Goal: Find specific page/section: Find specific page/section

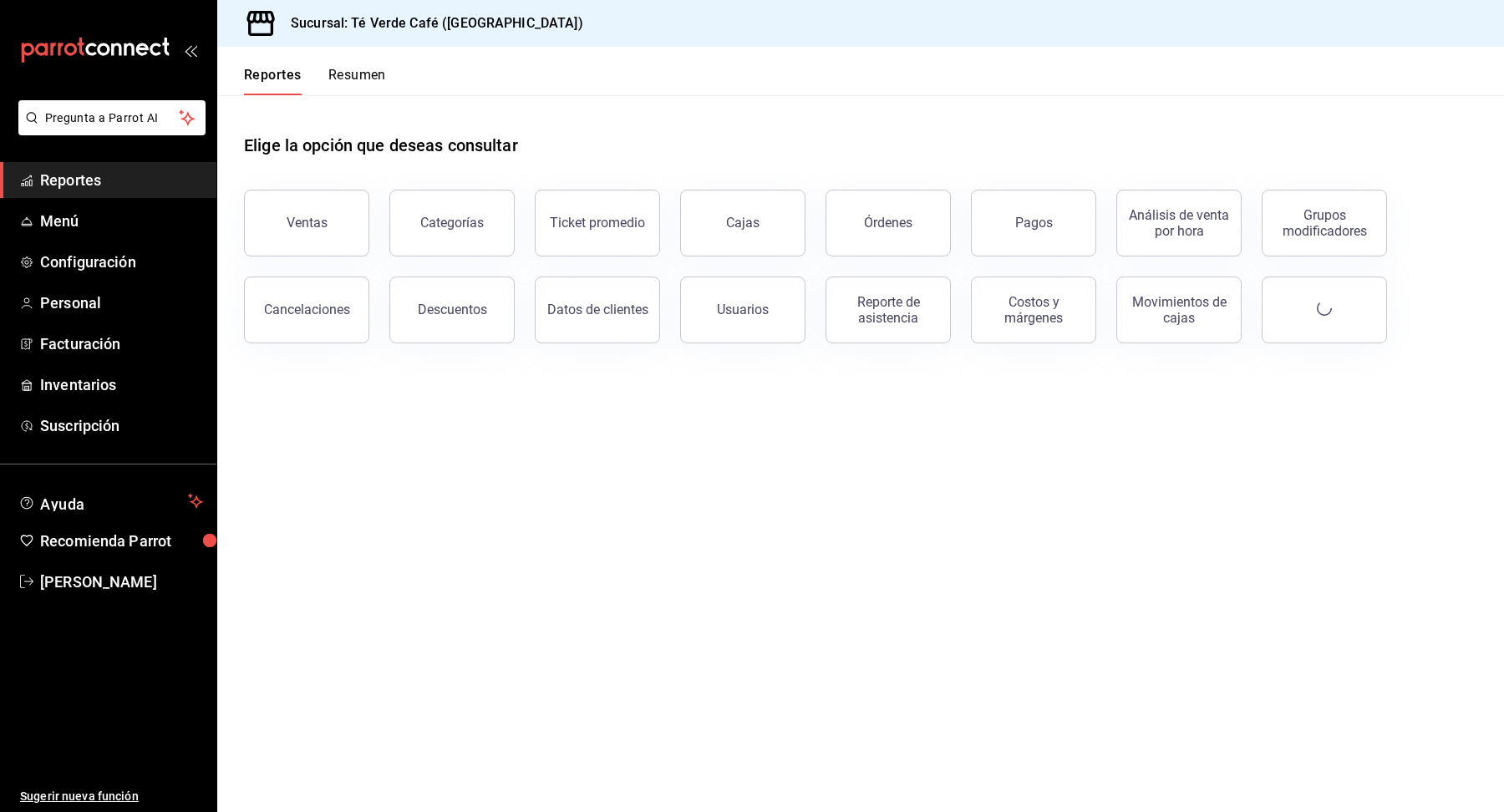
click at [918, 231] on button "Órdenes" at bounding box center [888, 223] width 125 height 67
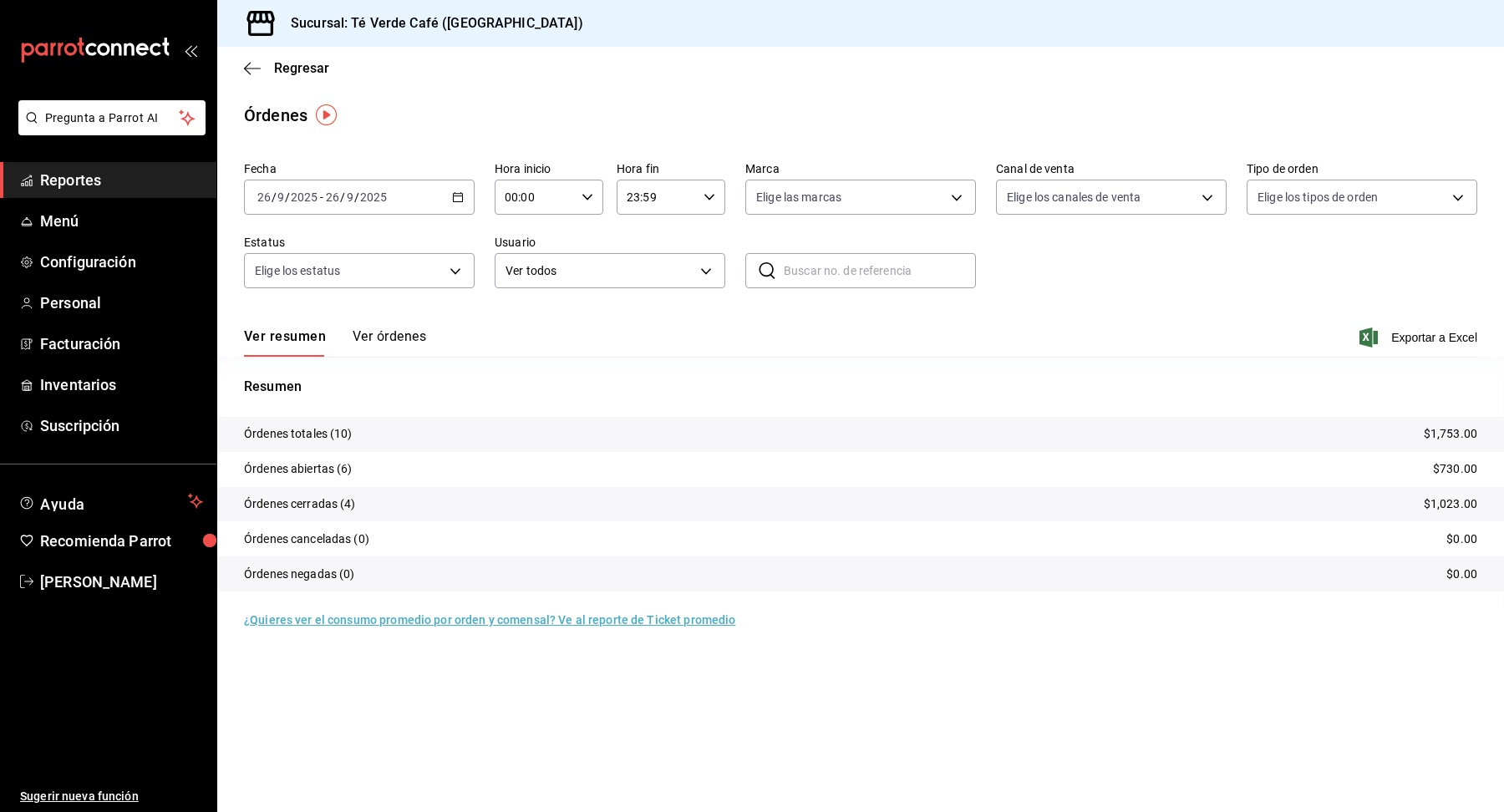
scroll to position [19397, 0]
click at [393, 339] on button "Ver órdenes" at bounding box center [389, 343] width 74 height 29
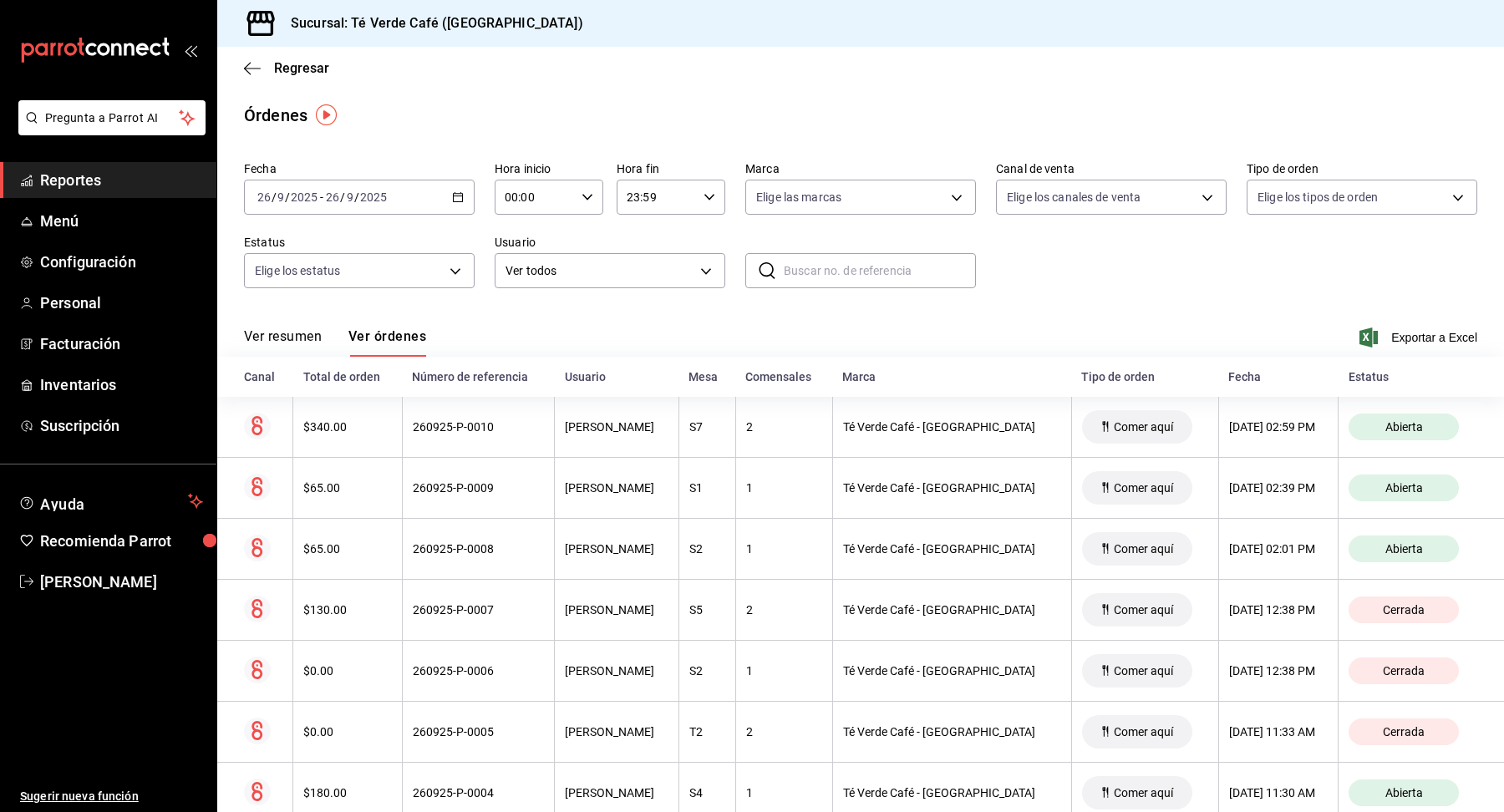
click at [285, 343] on button "Ver resumen" at bounding box center [283, 343] width 78 height 29
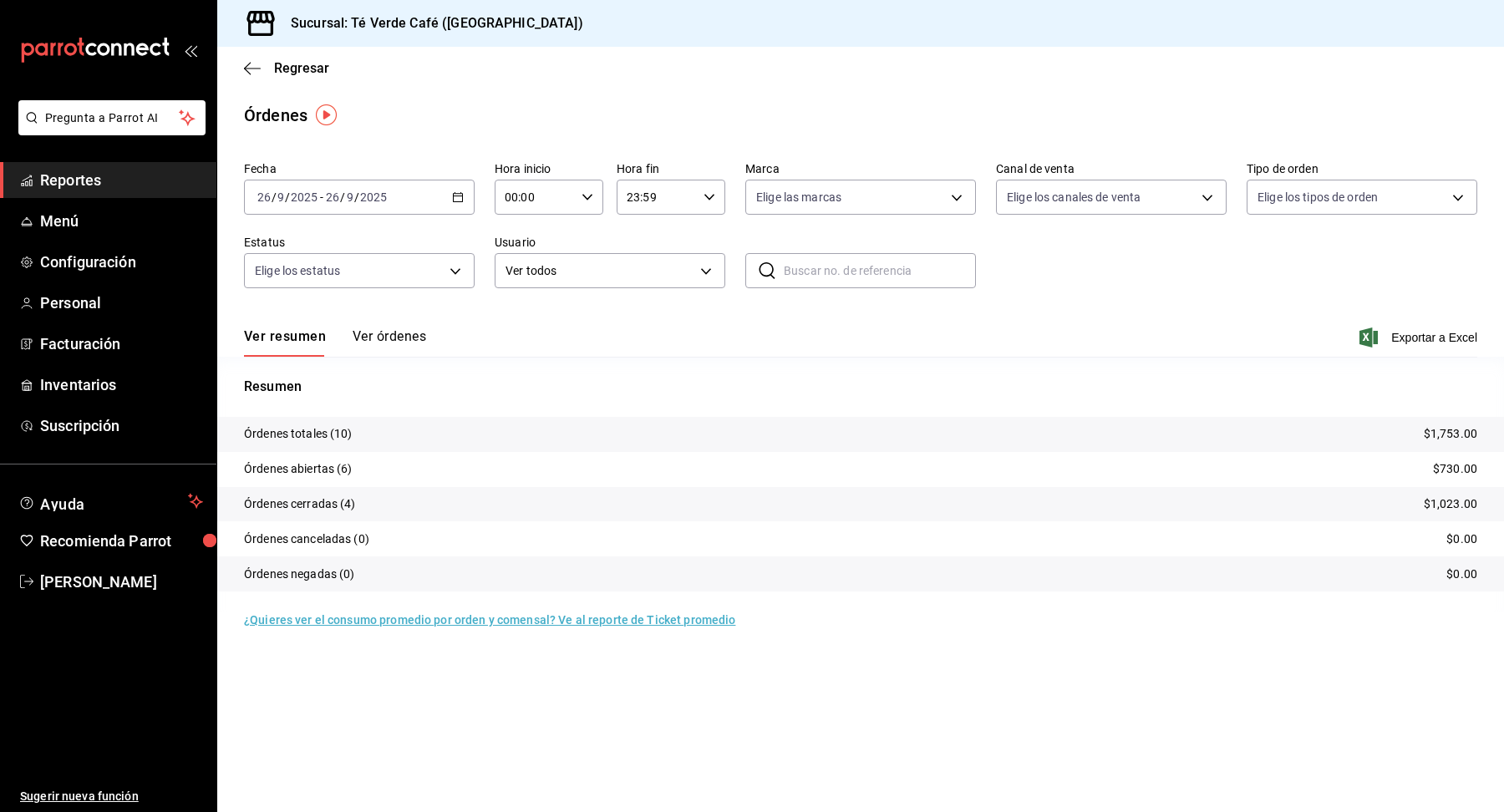
click at [399, 338] on button "Ver órdenes" at bounding box center [389, 343] width 74 height 29
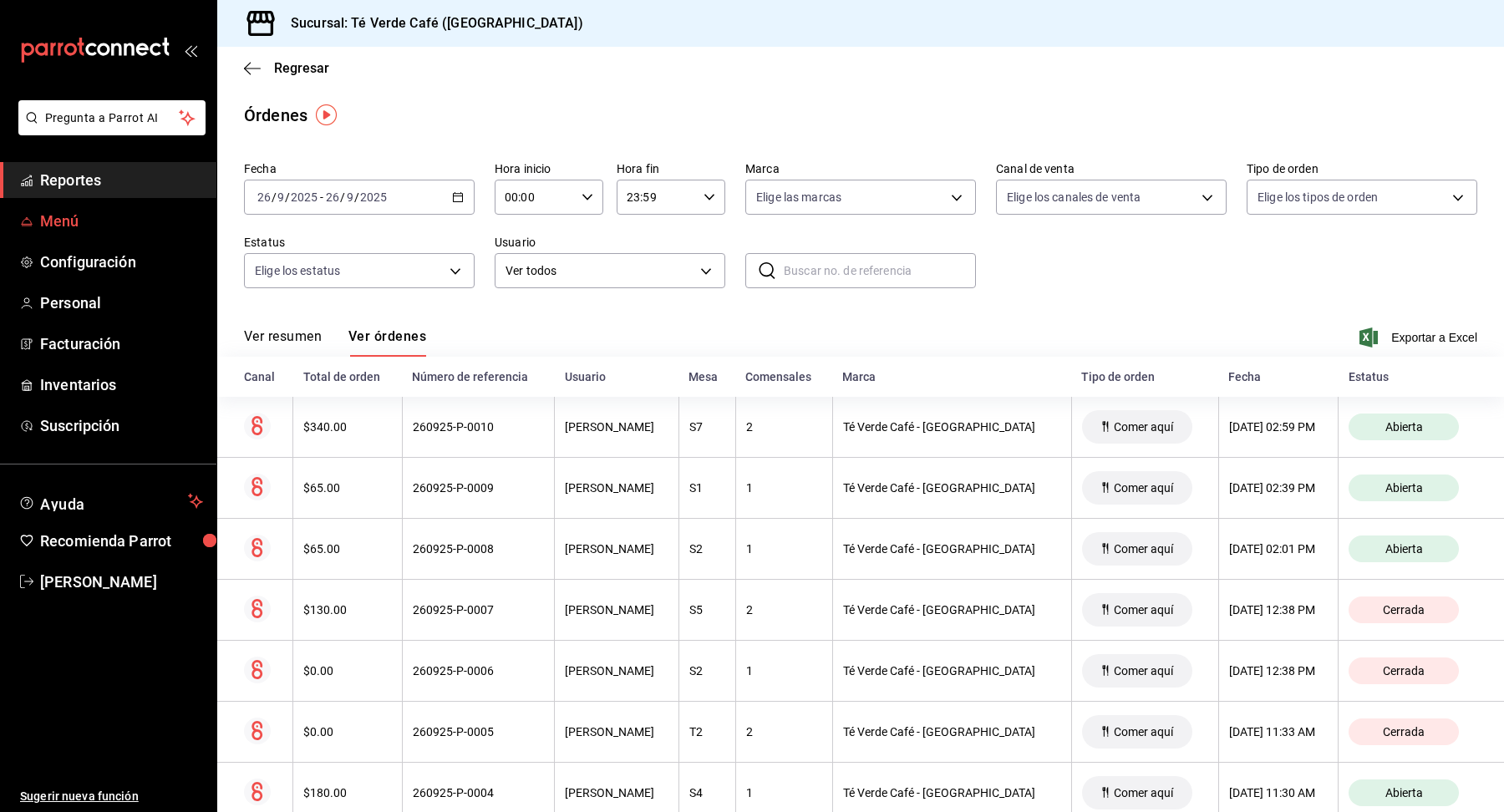
click at [76, 226] on span "Menú" at bounding box center [121, 221] width 163 height 23
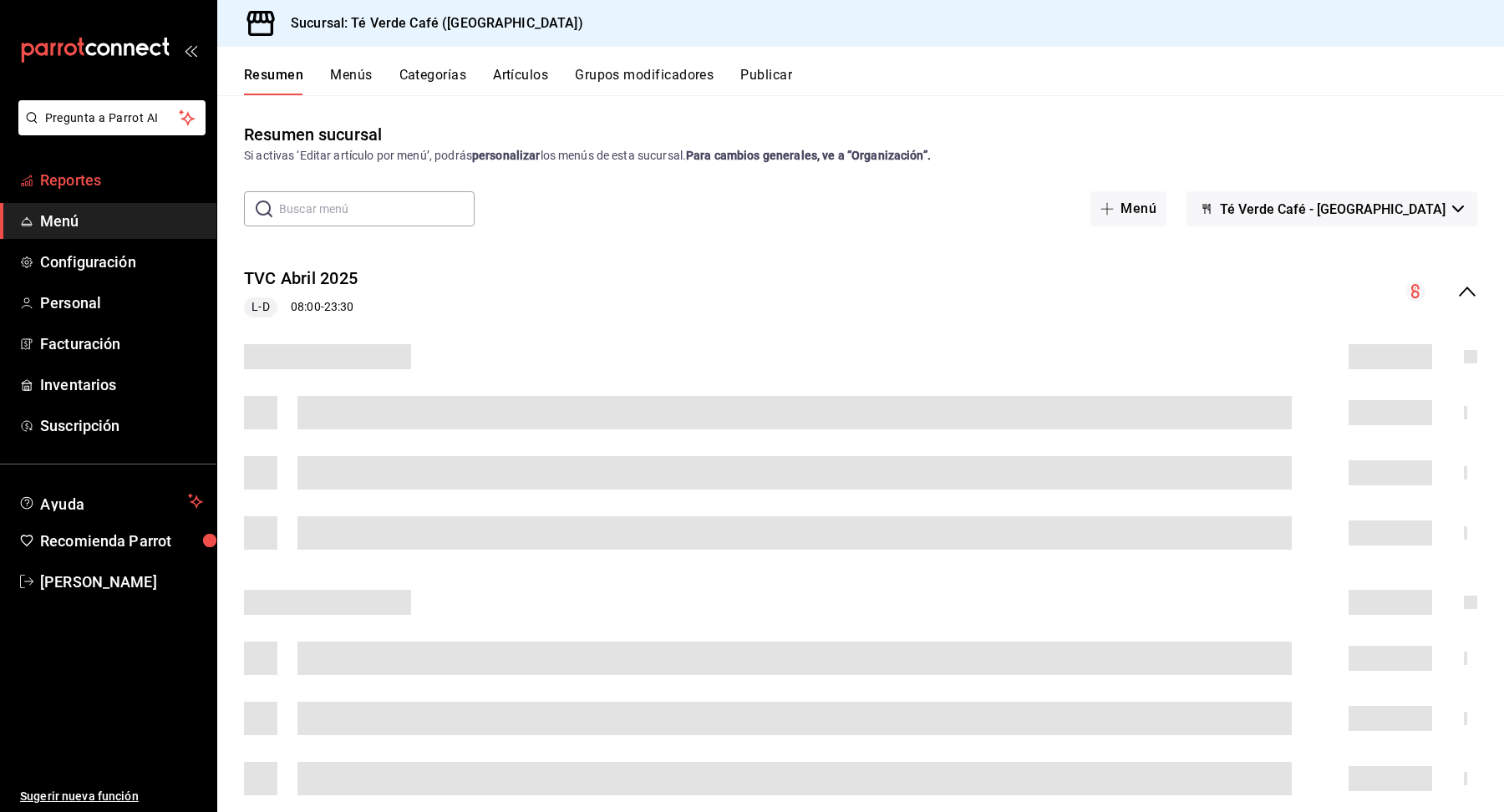
click at [97, 186] on span "Reportes" at bounding box center [121, 180] width 163 height 23
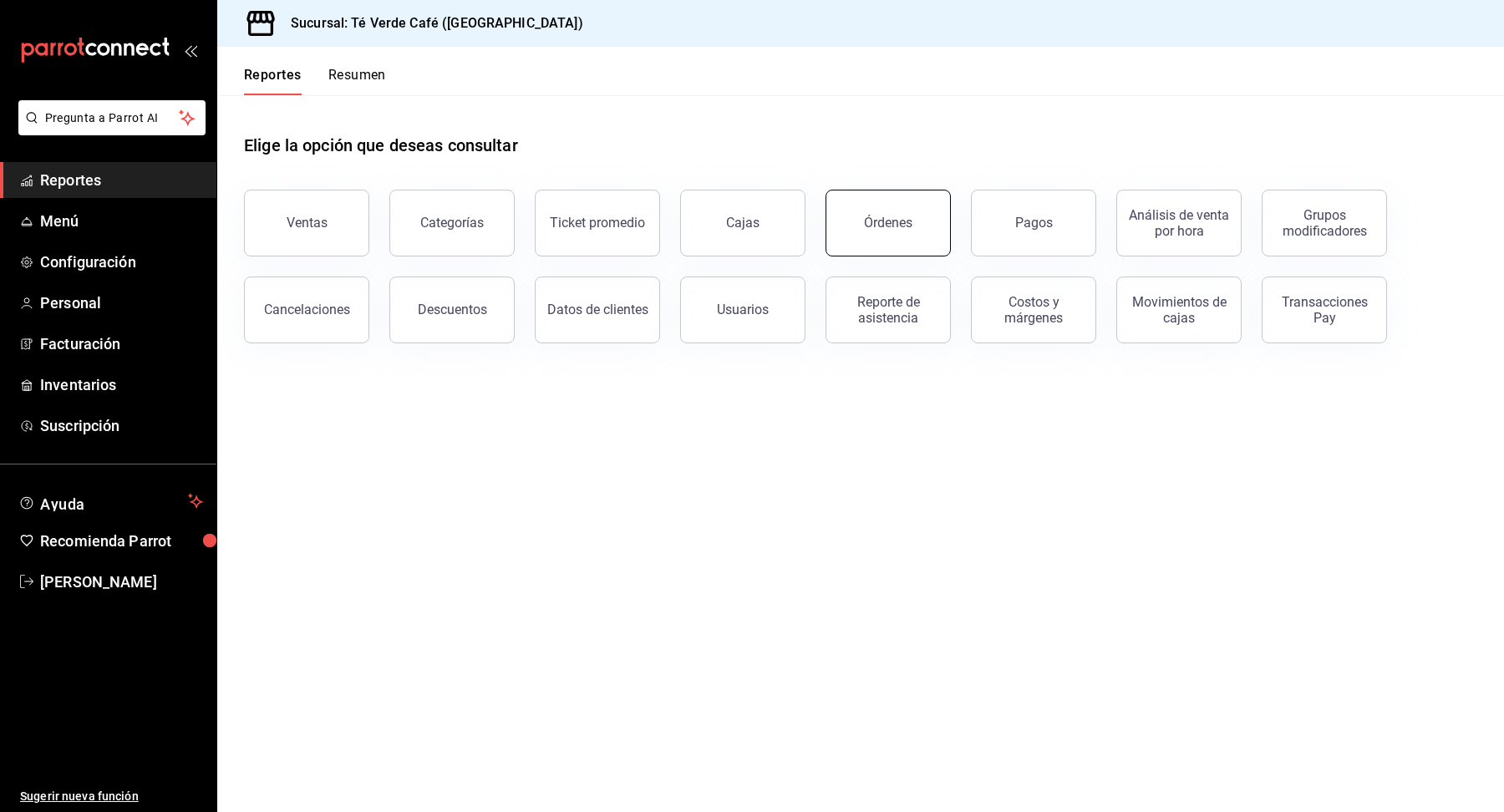
click at [861, 243] on button "Órdenes" at bounding box center [888, 223] width 125 height 67
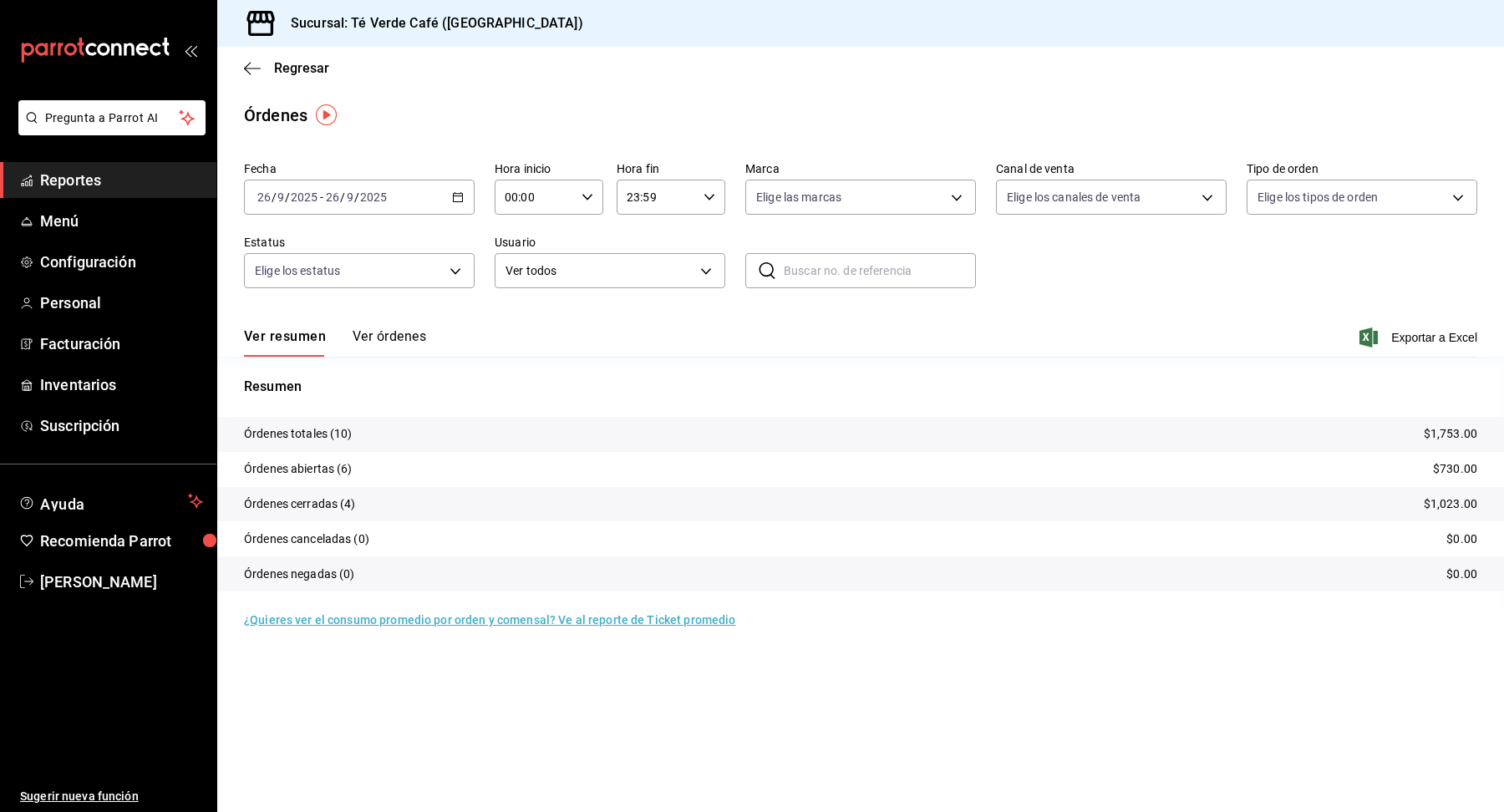
click at [411, 337] on button "Ver órdenes" at bounding box center [389, 343] width 74 height 29
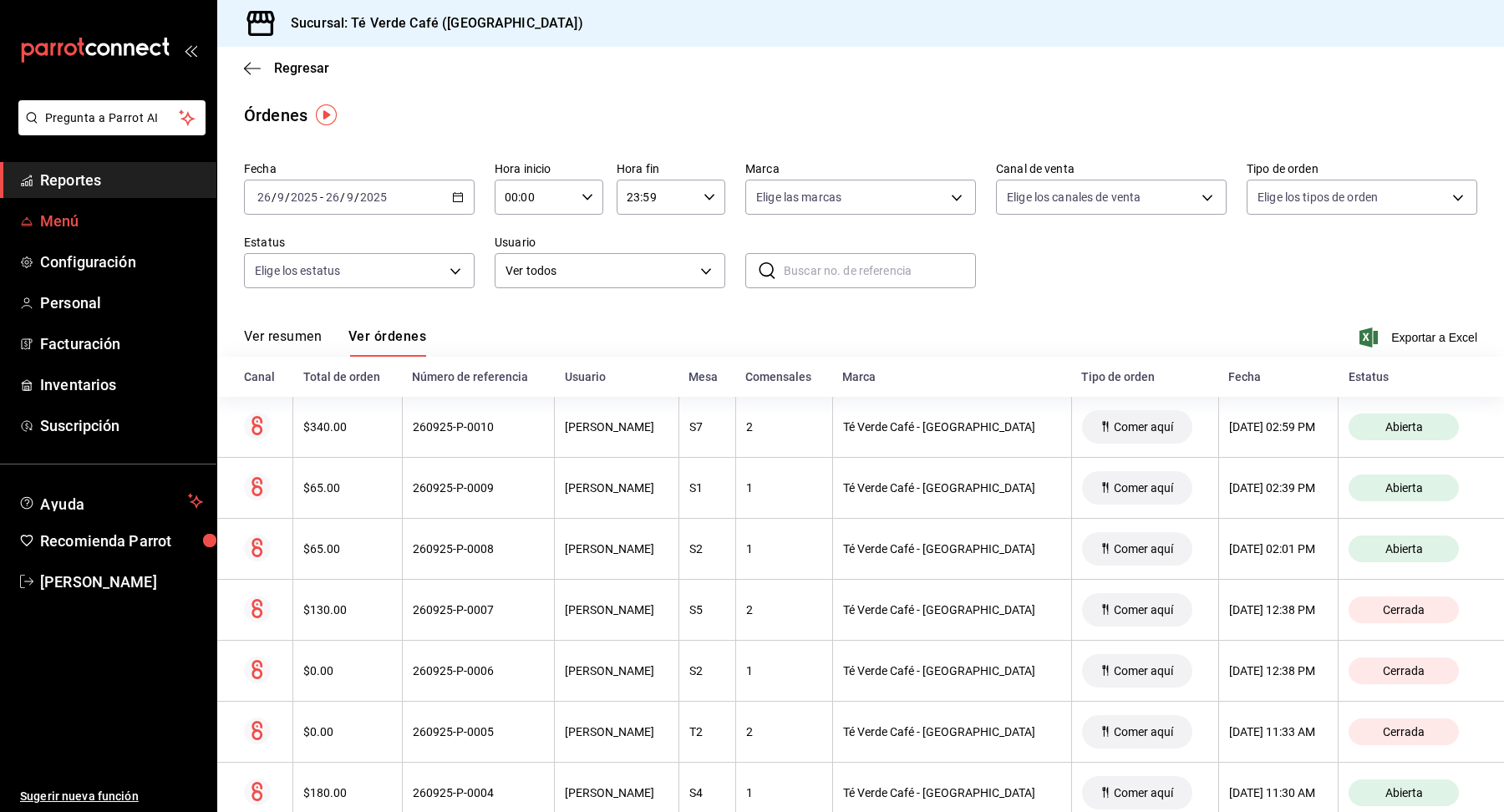
click at [75, 220] on span "Menú" at bounding box center [121, 221] width 163 height 23
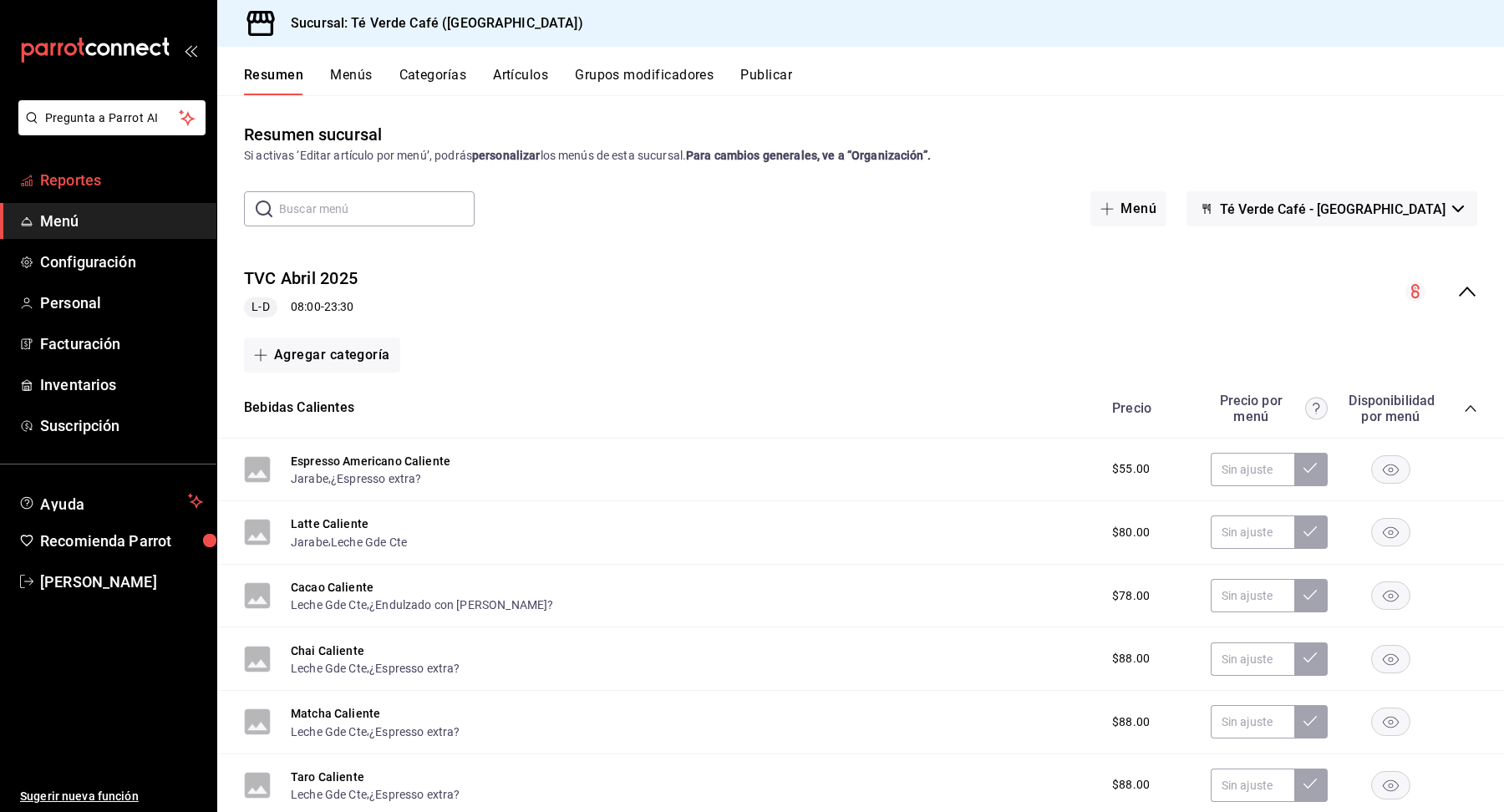
click at [73, 189] on span "Reportes" at bounding box center [121, 180] width 163 height 23
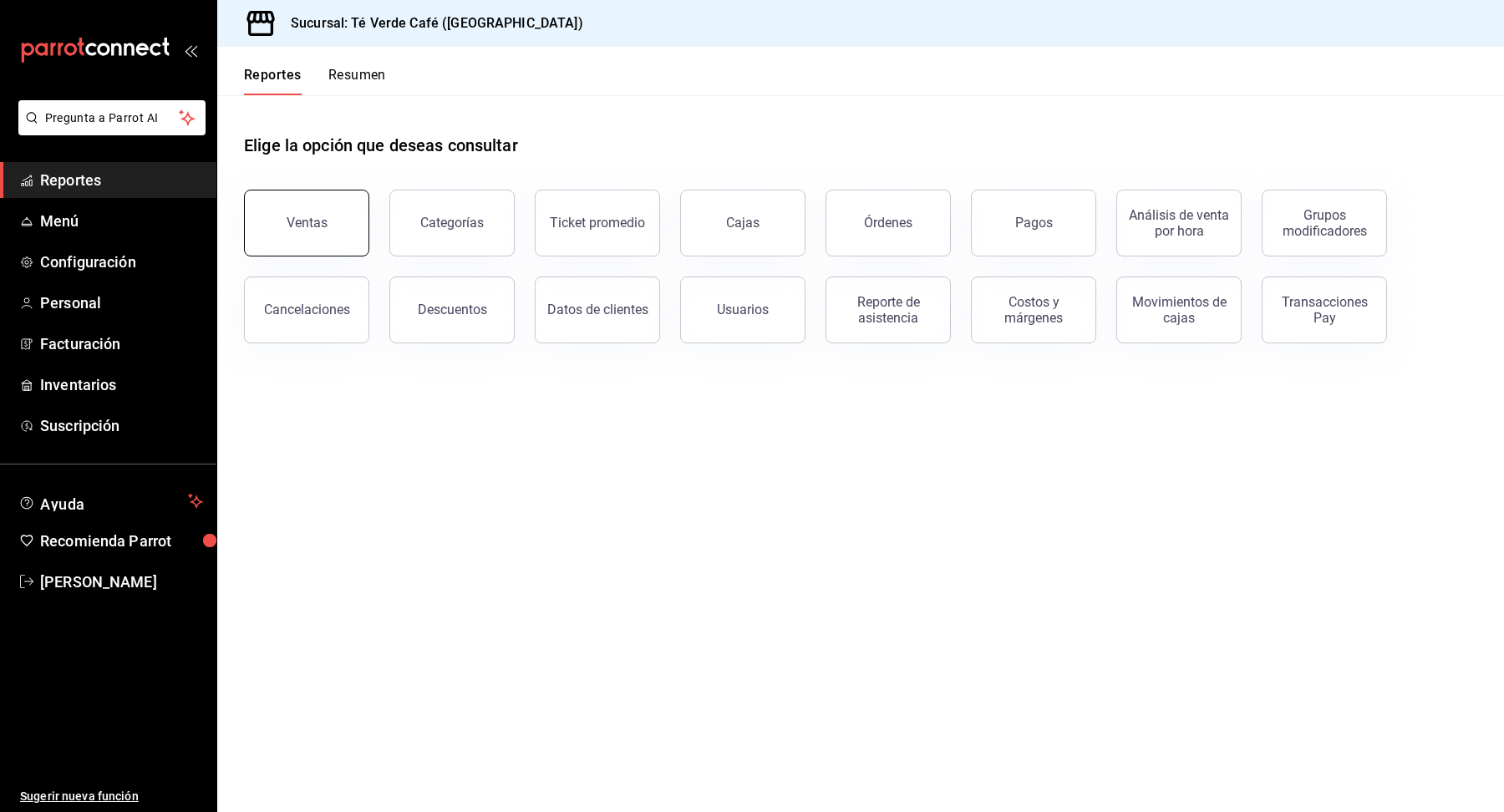
click at [334, 229] on button "Ventas" at bounding box center [307, 223] width 125 height 67
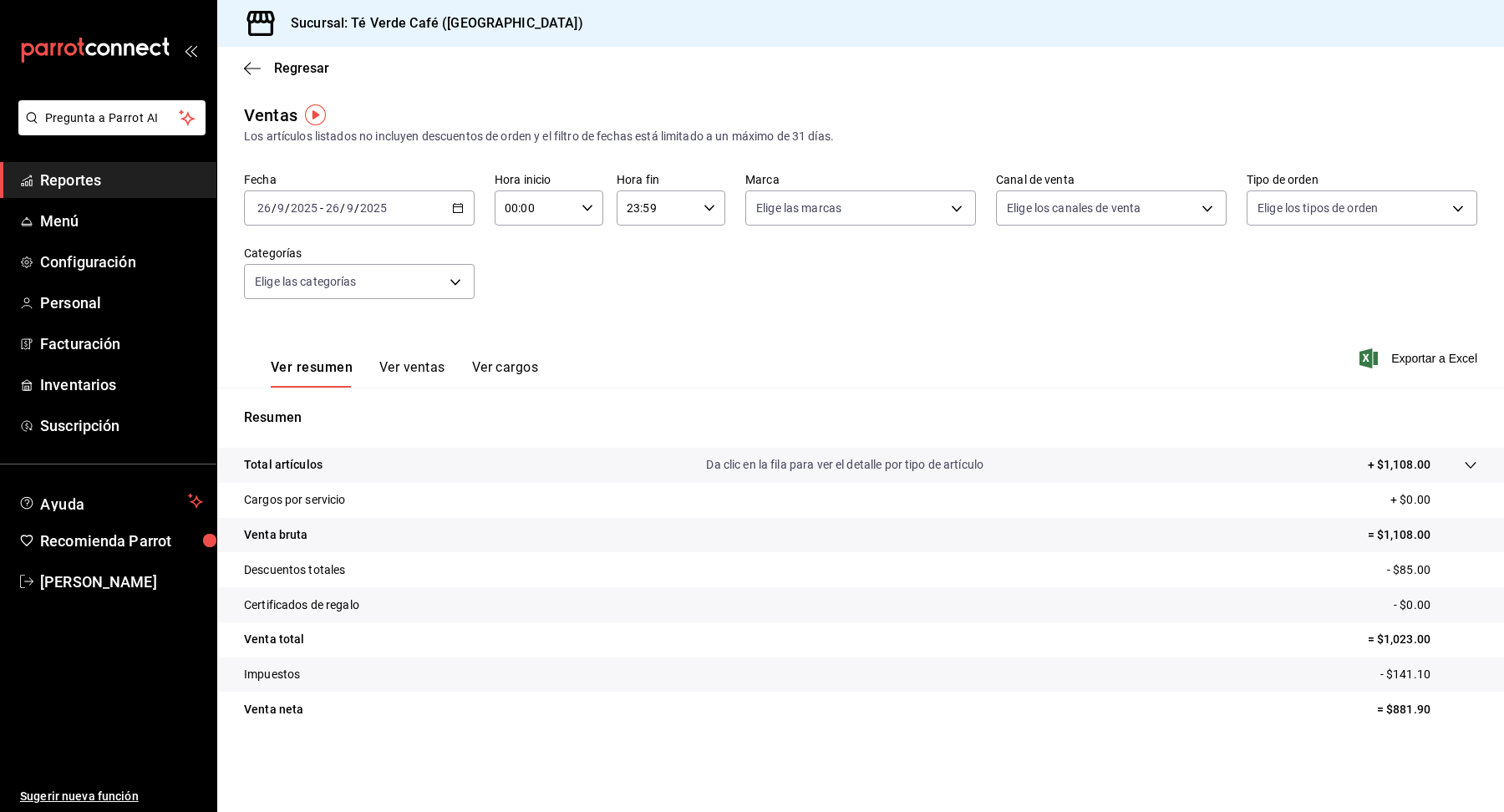
click at [390, 369] on button "Ver ventas" at bounding box center [412, 373] width 66 height 29
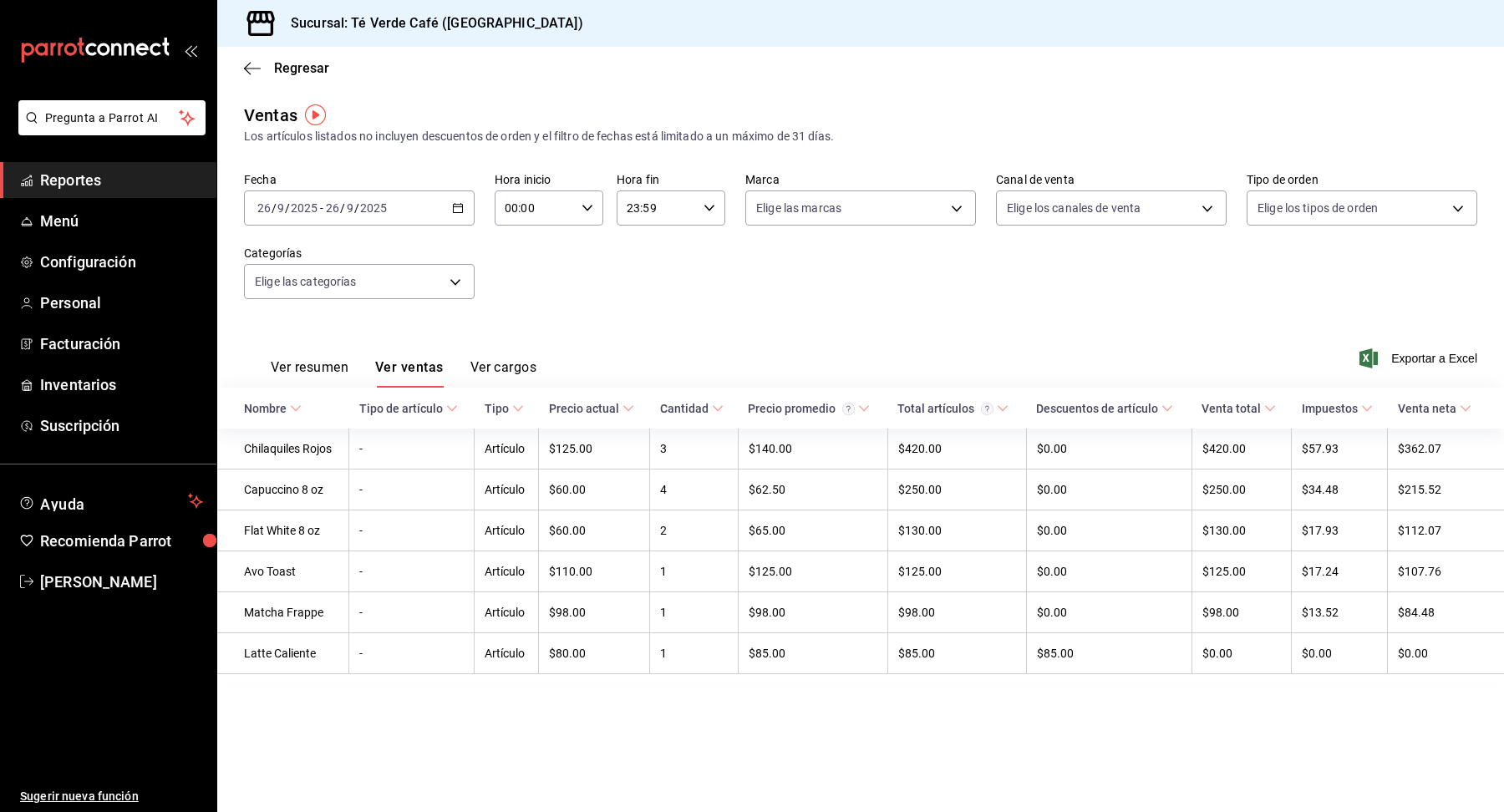
click at [78, 177] on span "Reportes" at bounding box center [121, 180] width 163 height 23
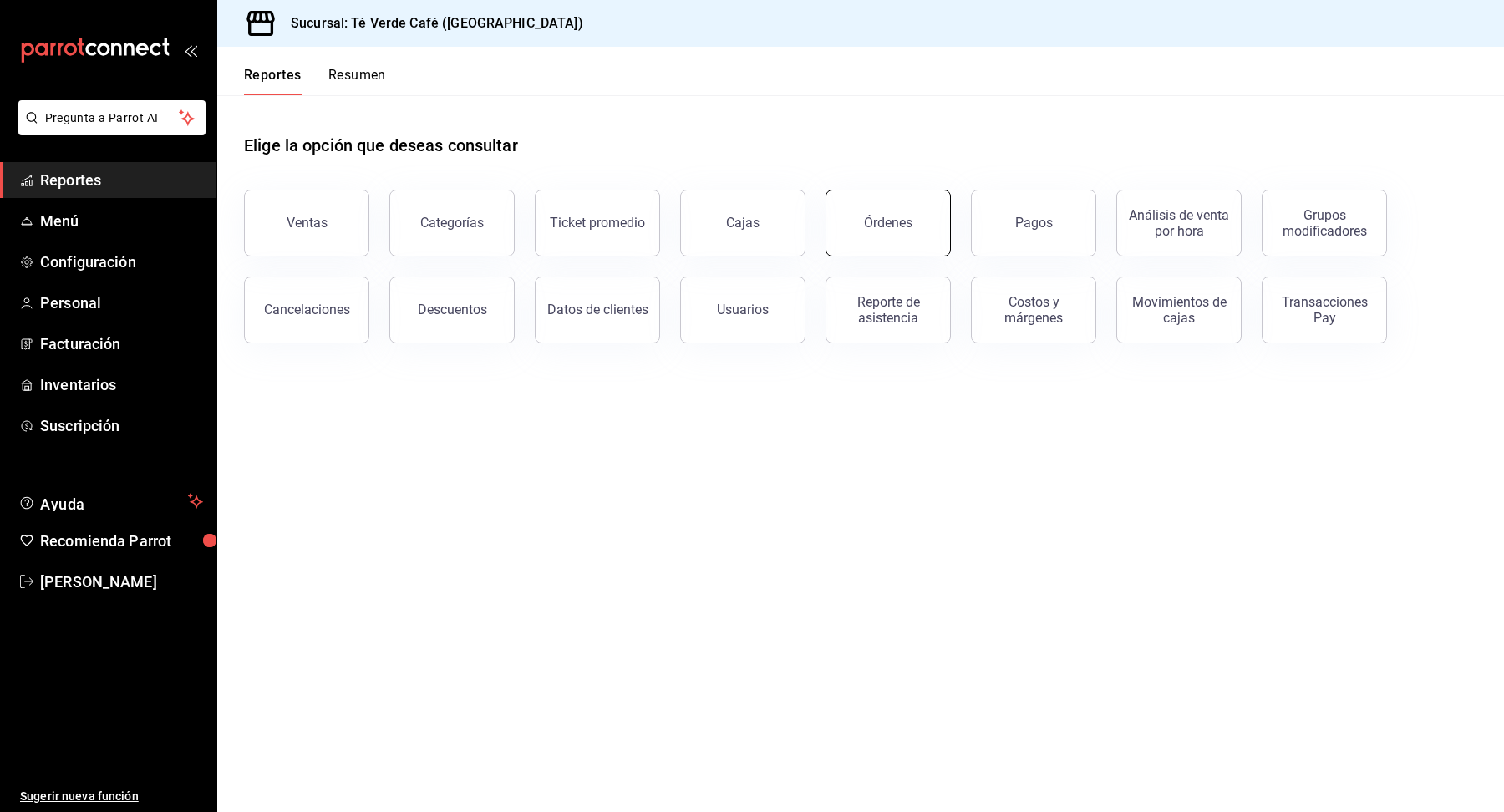
click at [880, 237] on button "Órdenes" at bounding box center [888, 223] width 125 height 67
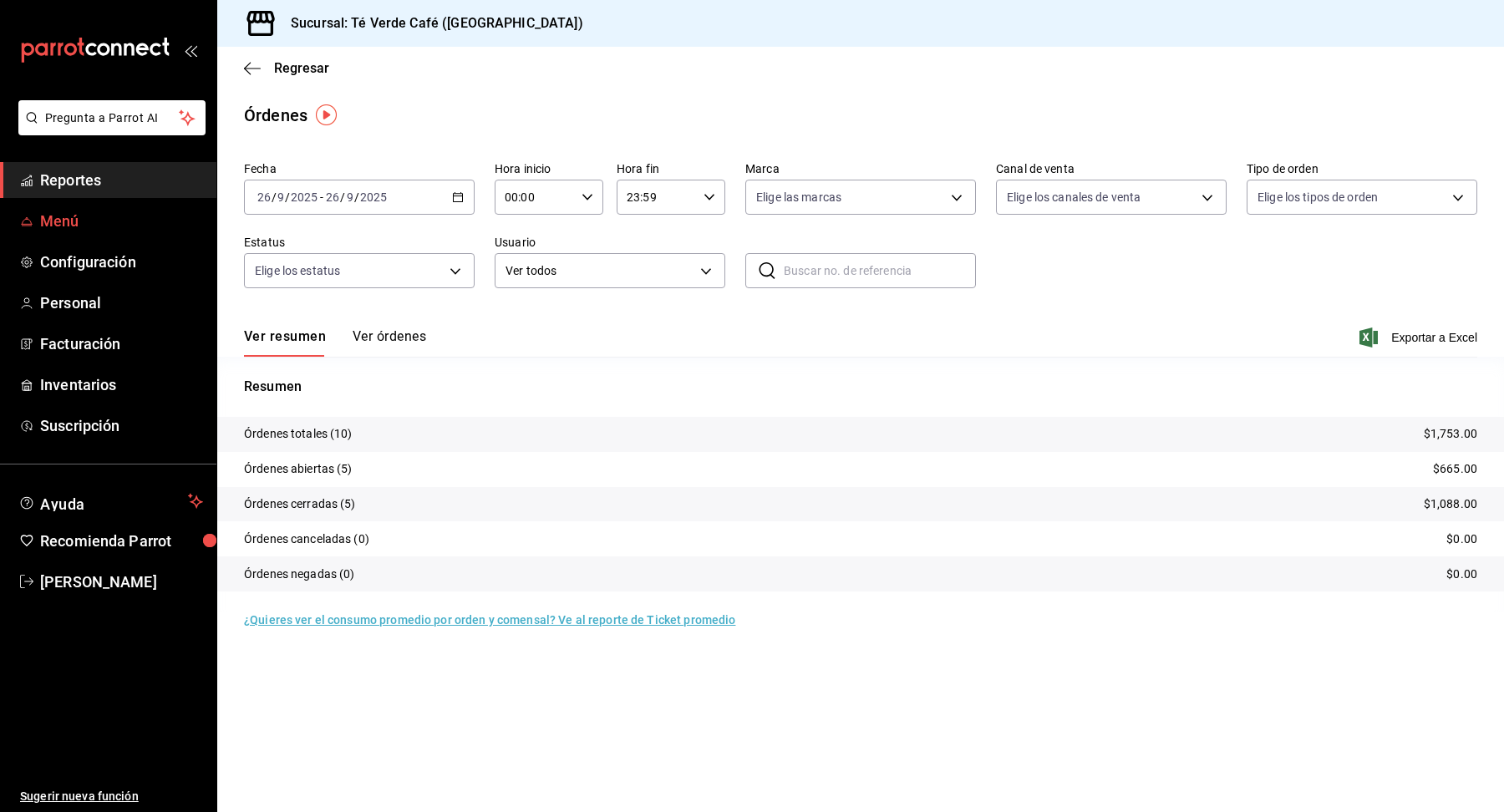
click at [79, 226] on span "Menú" at bounding box center [121, 221] width 163 height 23
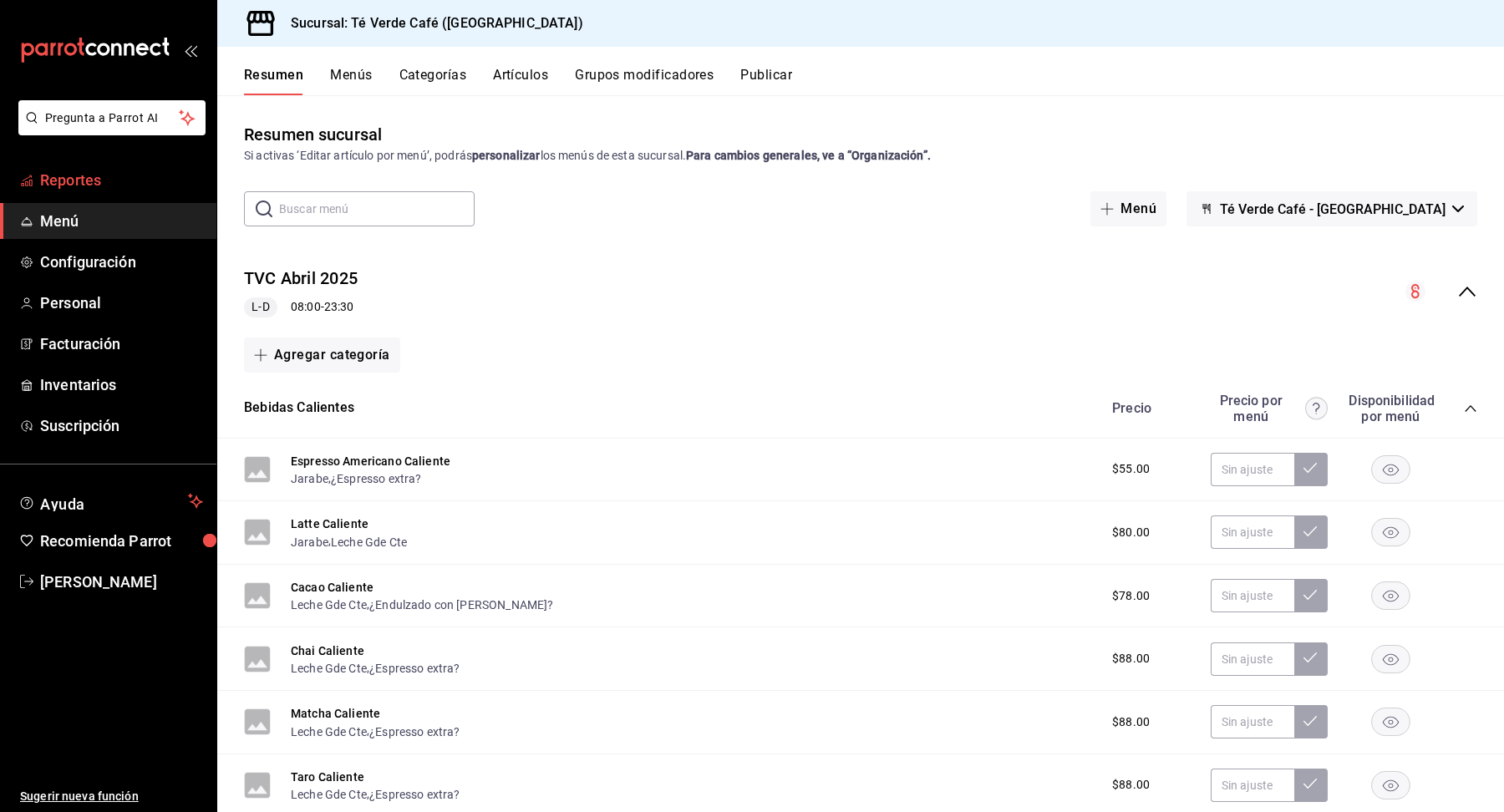
click at [87, 177] on span "Reportes" at bounding box center [121, 180] width 163 height 23
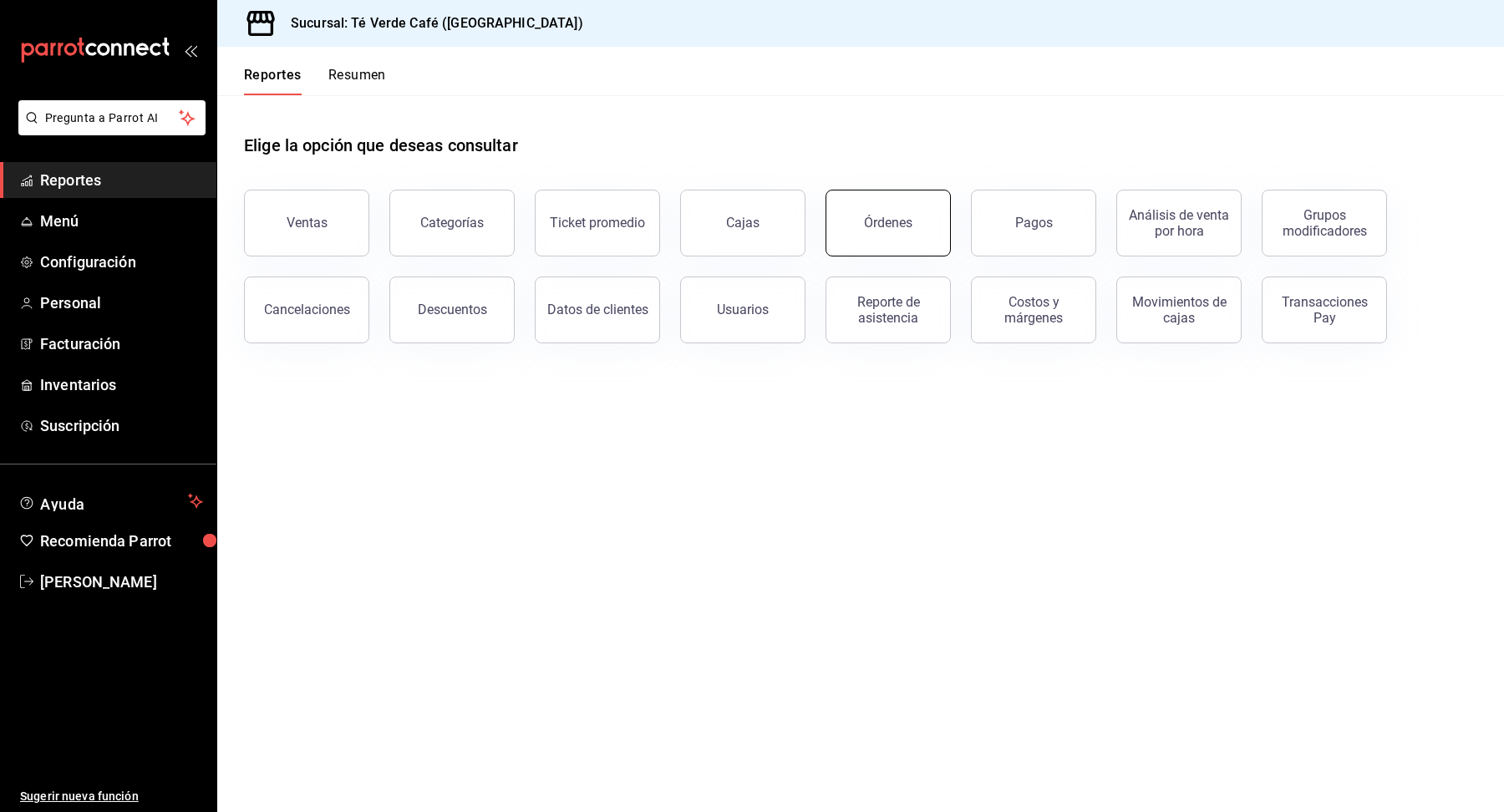
click at [929, 237] on button "Órdenes" at bounding box center [888, 223] width 125 height 67
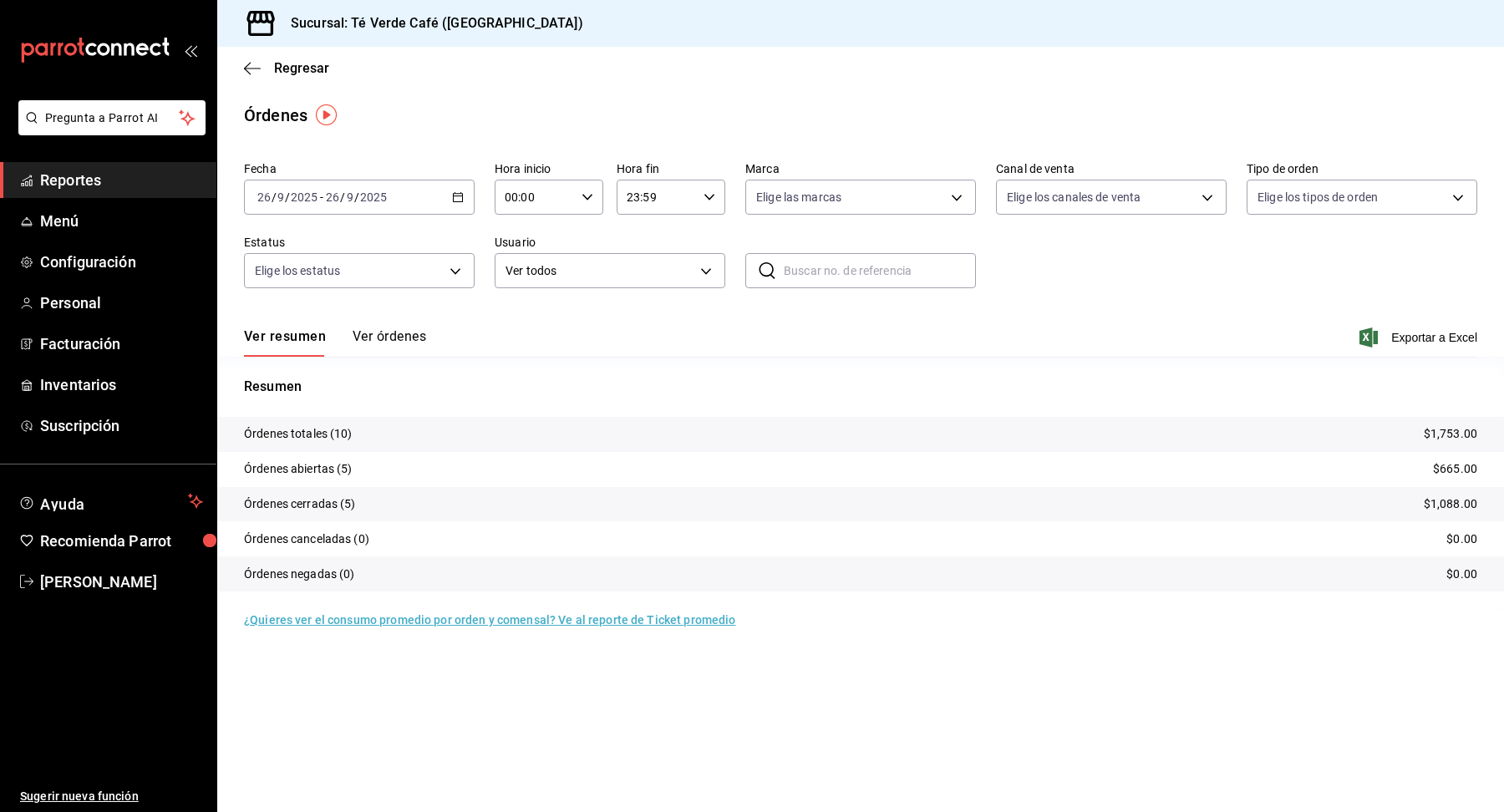
click at [410, 342] on button "Ver órdenes" at bounding box center [389, 343] width 74 height 29
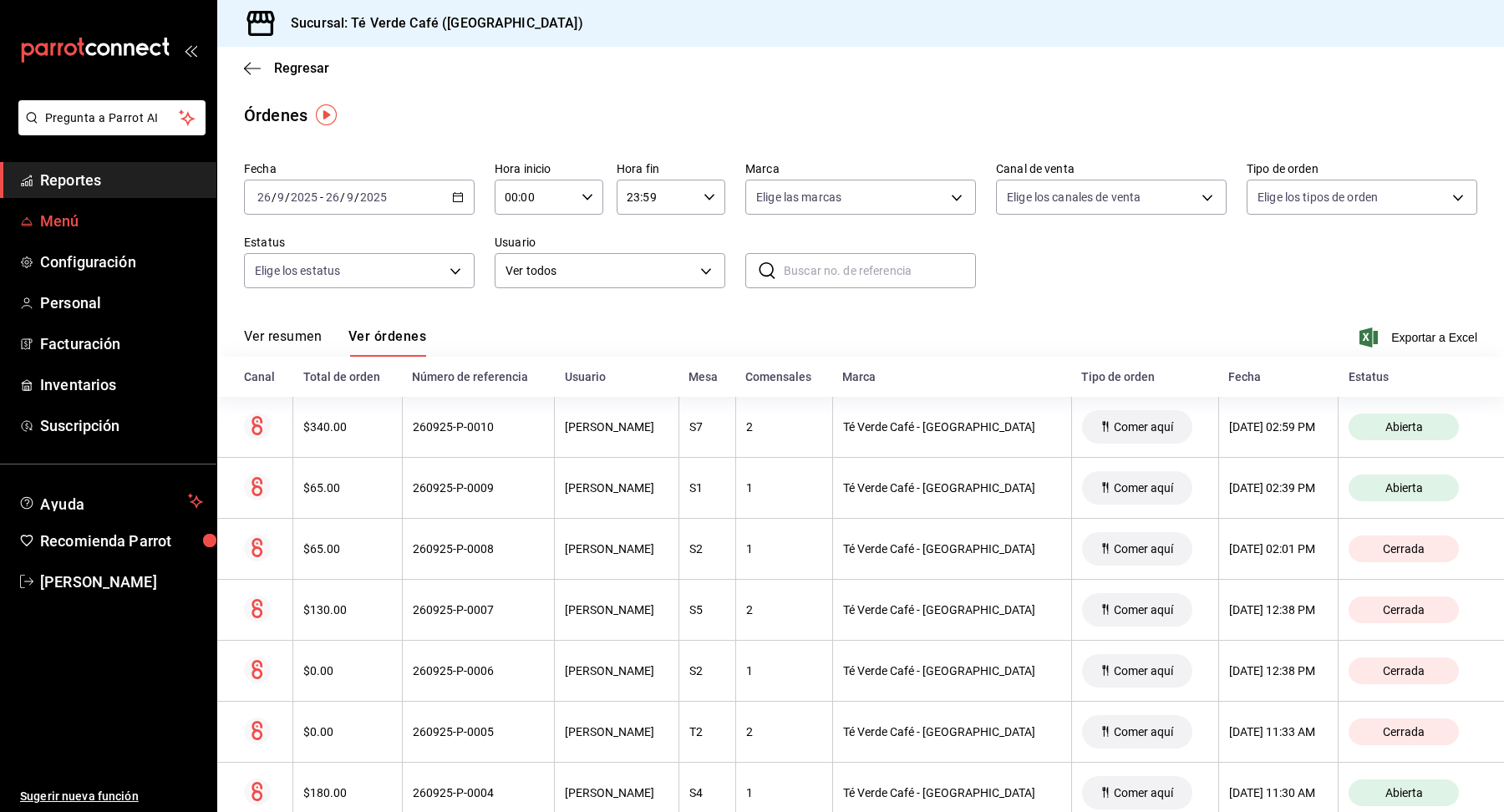
click at [66, 222] on span "Menú" at bounding box center [121, 221] width 163 height 23
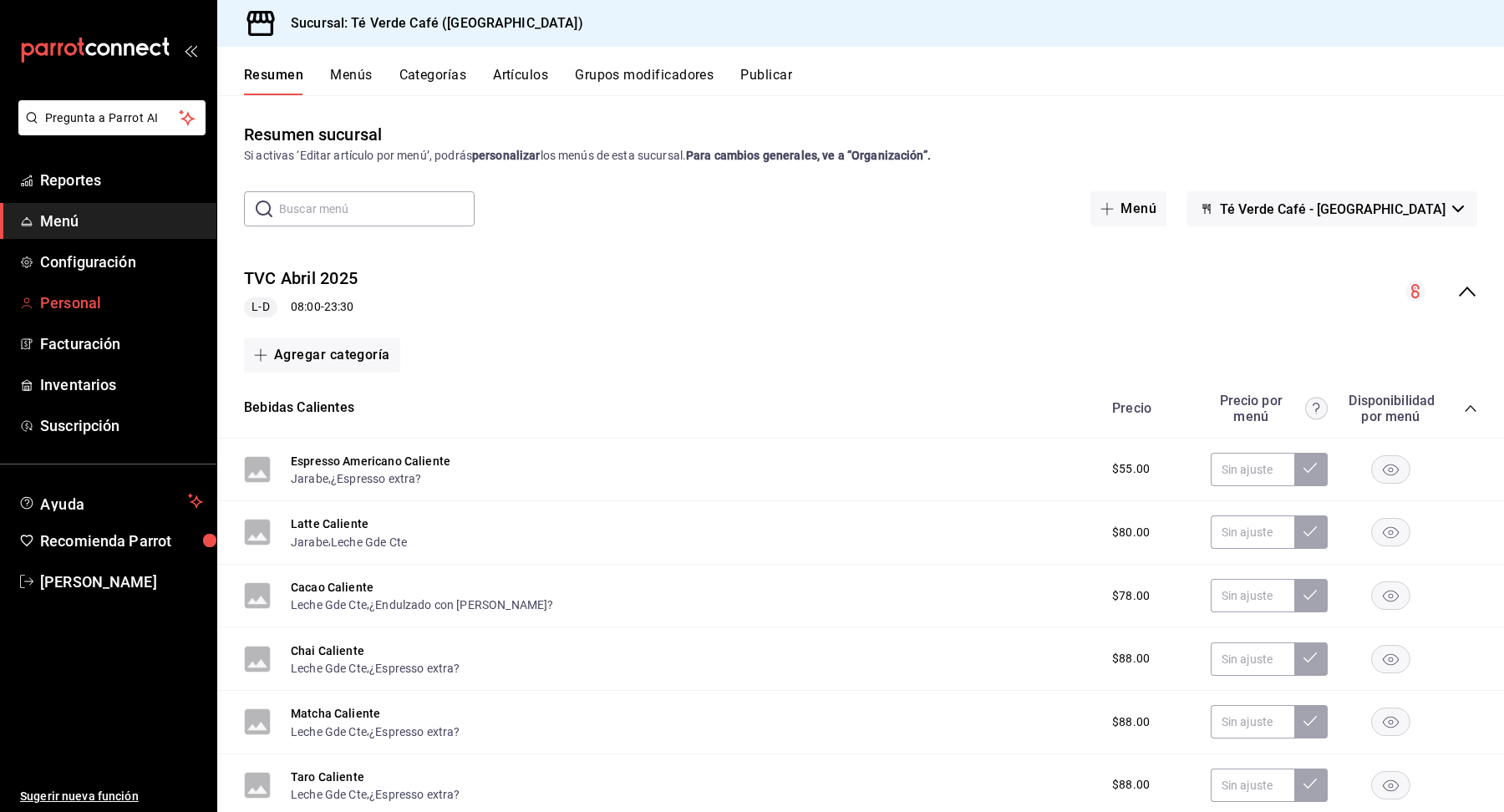
click at [58, 309] on span "Personal" at bounding box center [121, 302] width 163 height 23
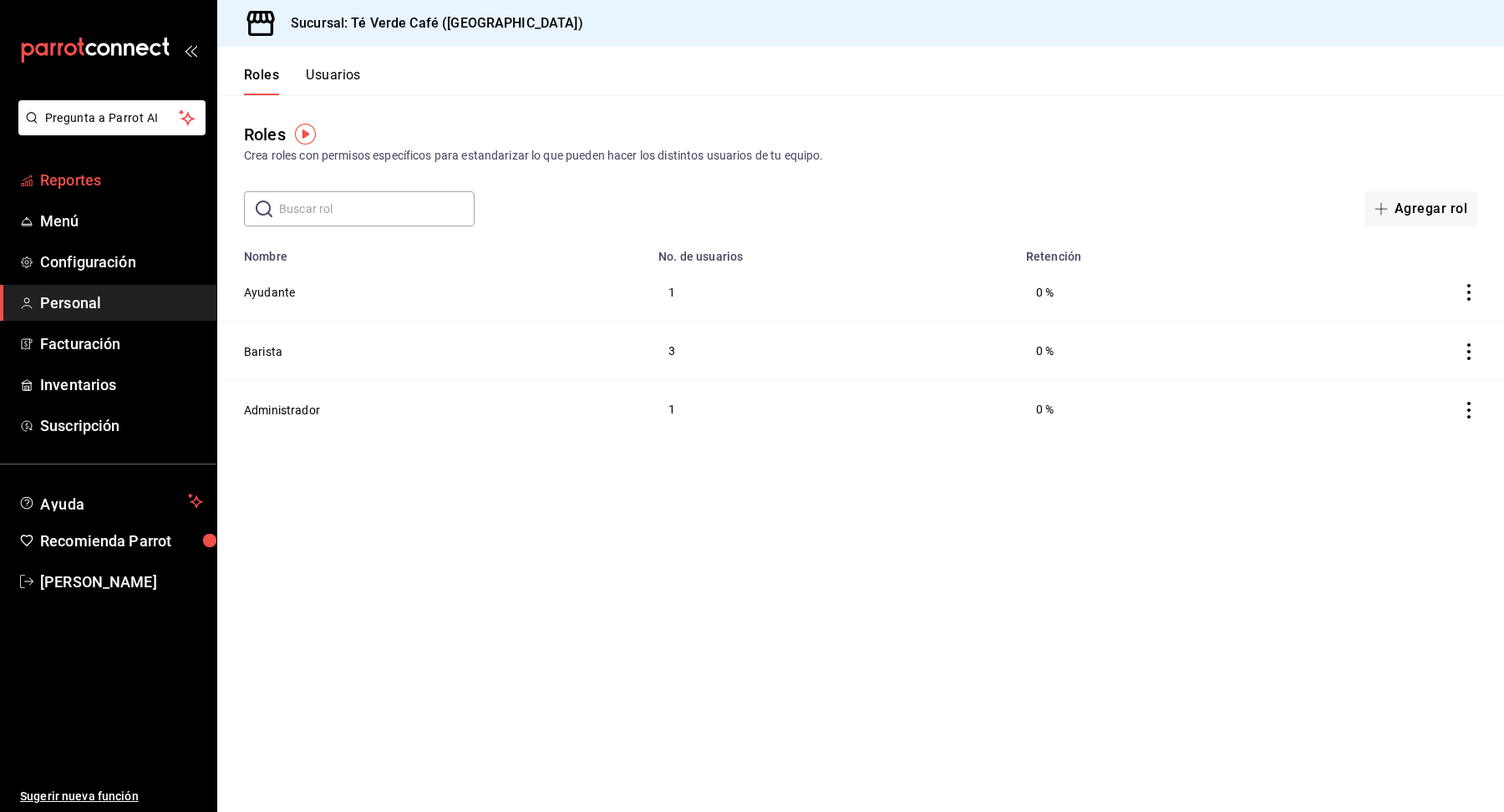
click at [83, 178] on span "Reportes" at bounding box center [121, 180] width 163 height 23
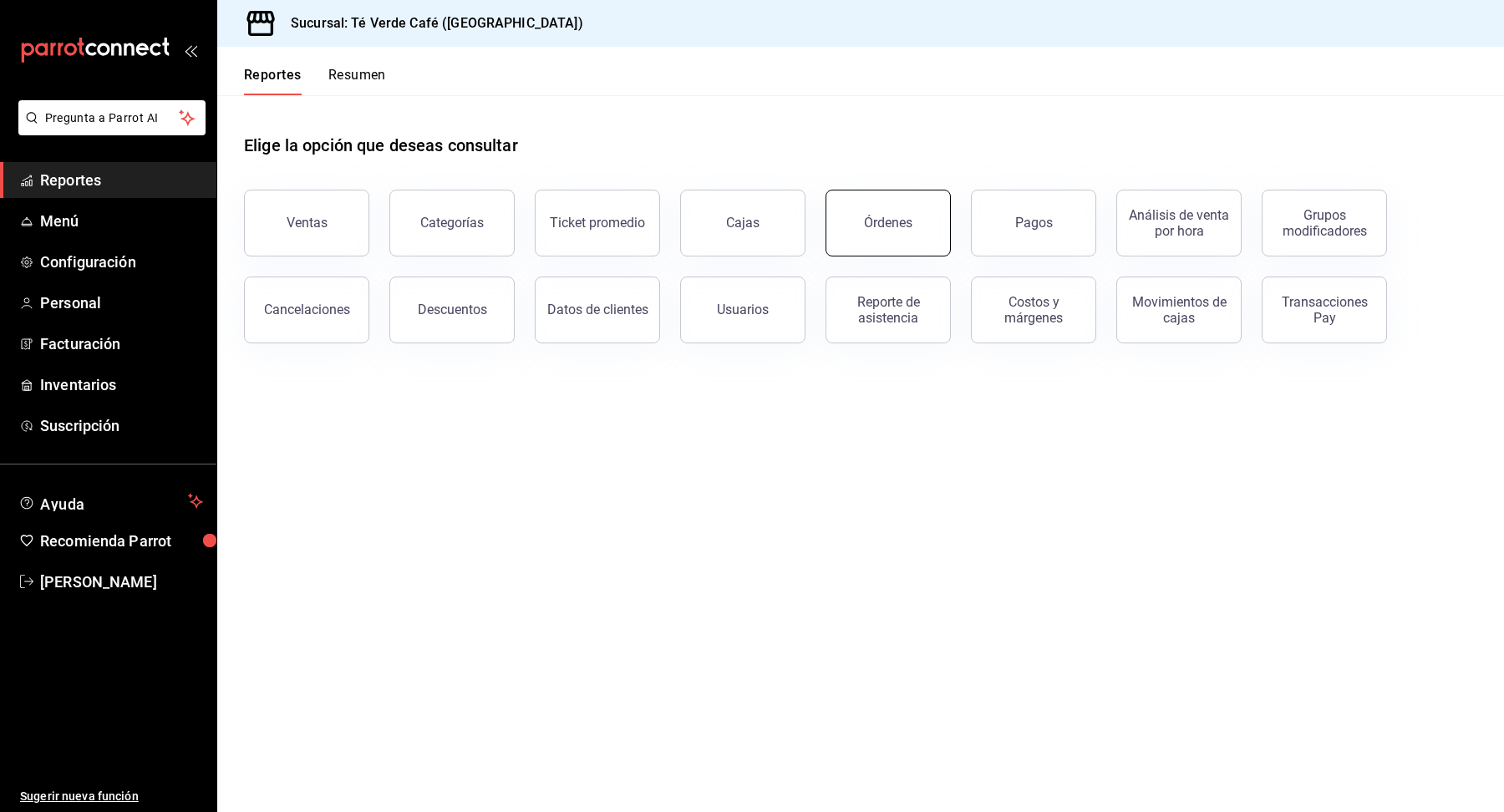
click at [922, 232] on button "Órdenes" at bounding box center [888, 223] width 125 height 67
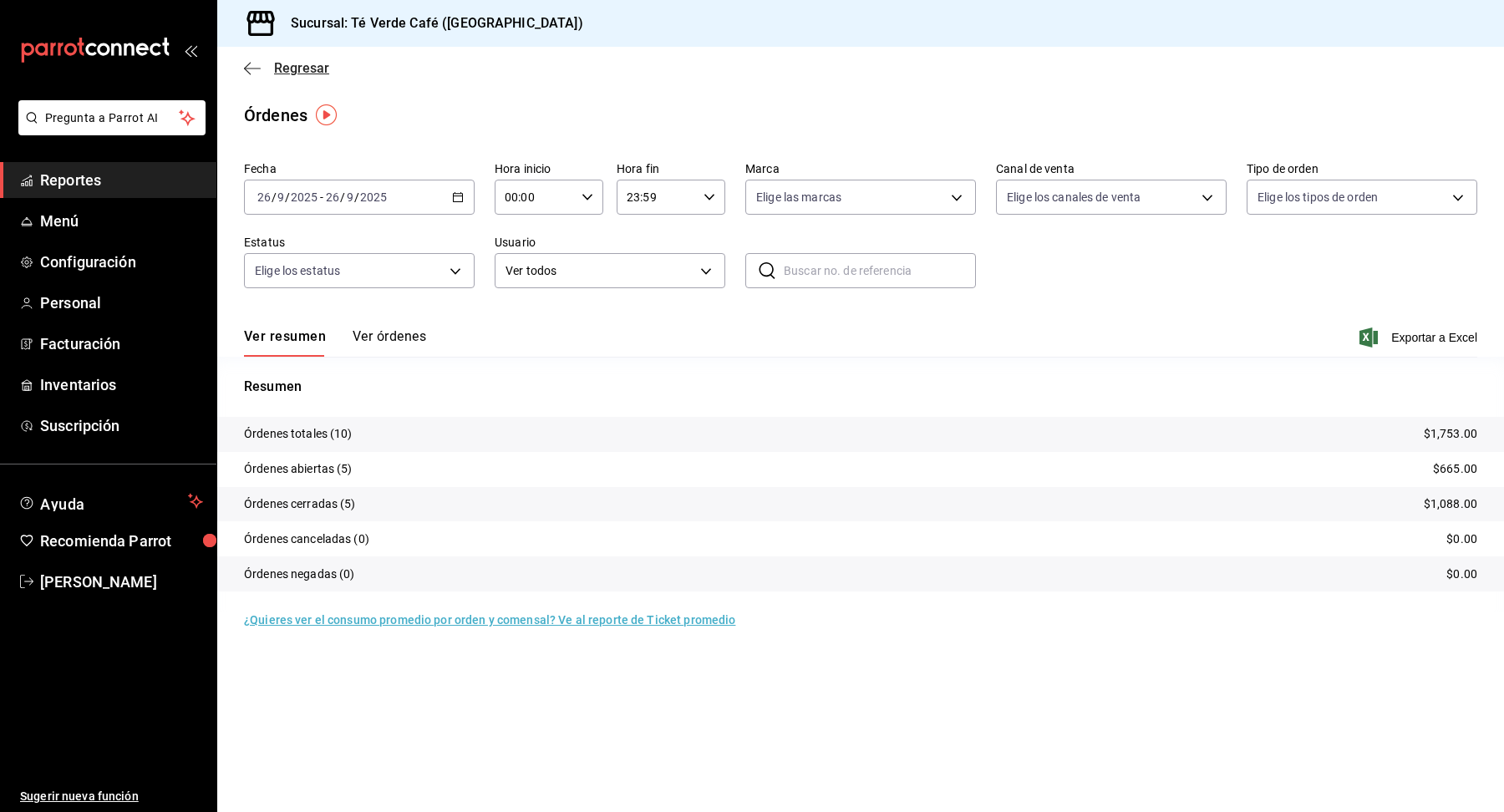
click at [264, 71] on span "Regresar" at bounding box center [286, 68] width 85 height 16
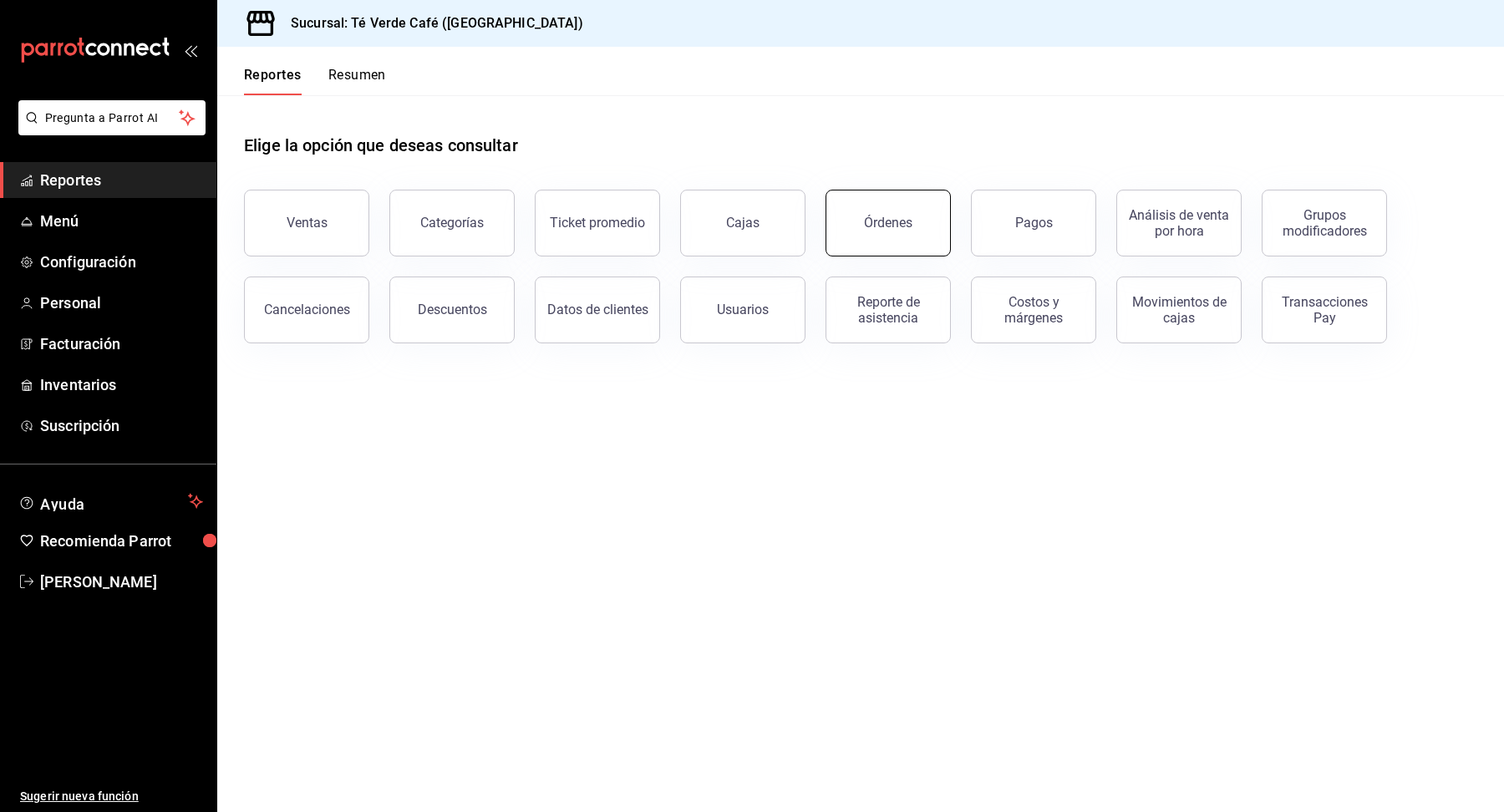
click at [906, 229] on div "Órdenes" at bounding box center [888, 222] width 48 height 16
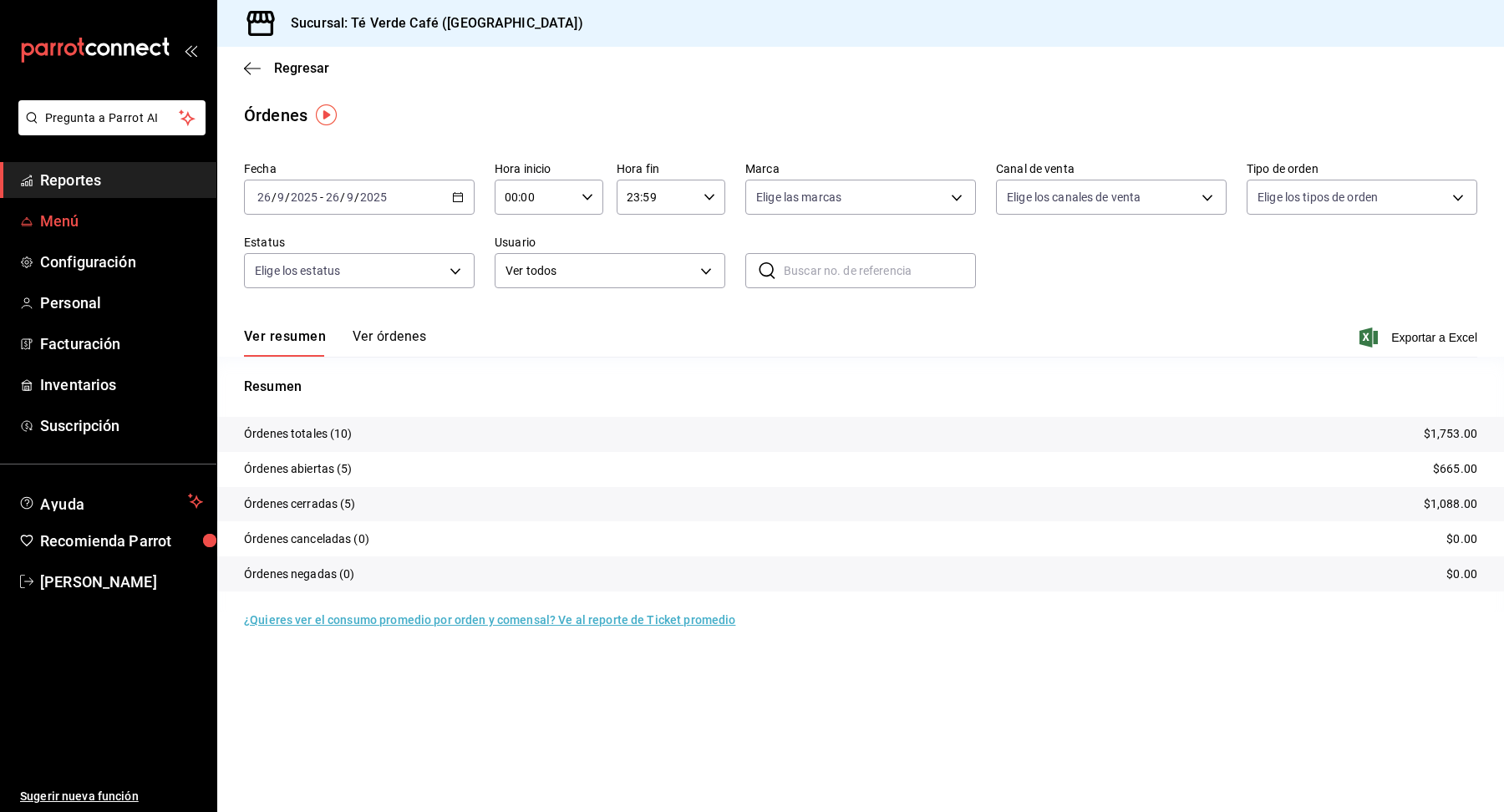
click at [77, 233] on link "Menú" at bounding box center [108, 221] width 216 height 36
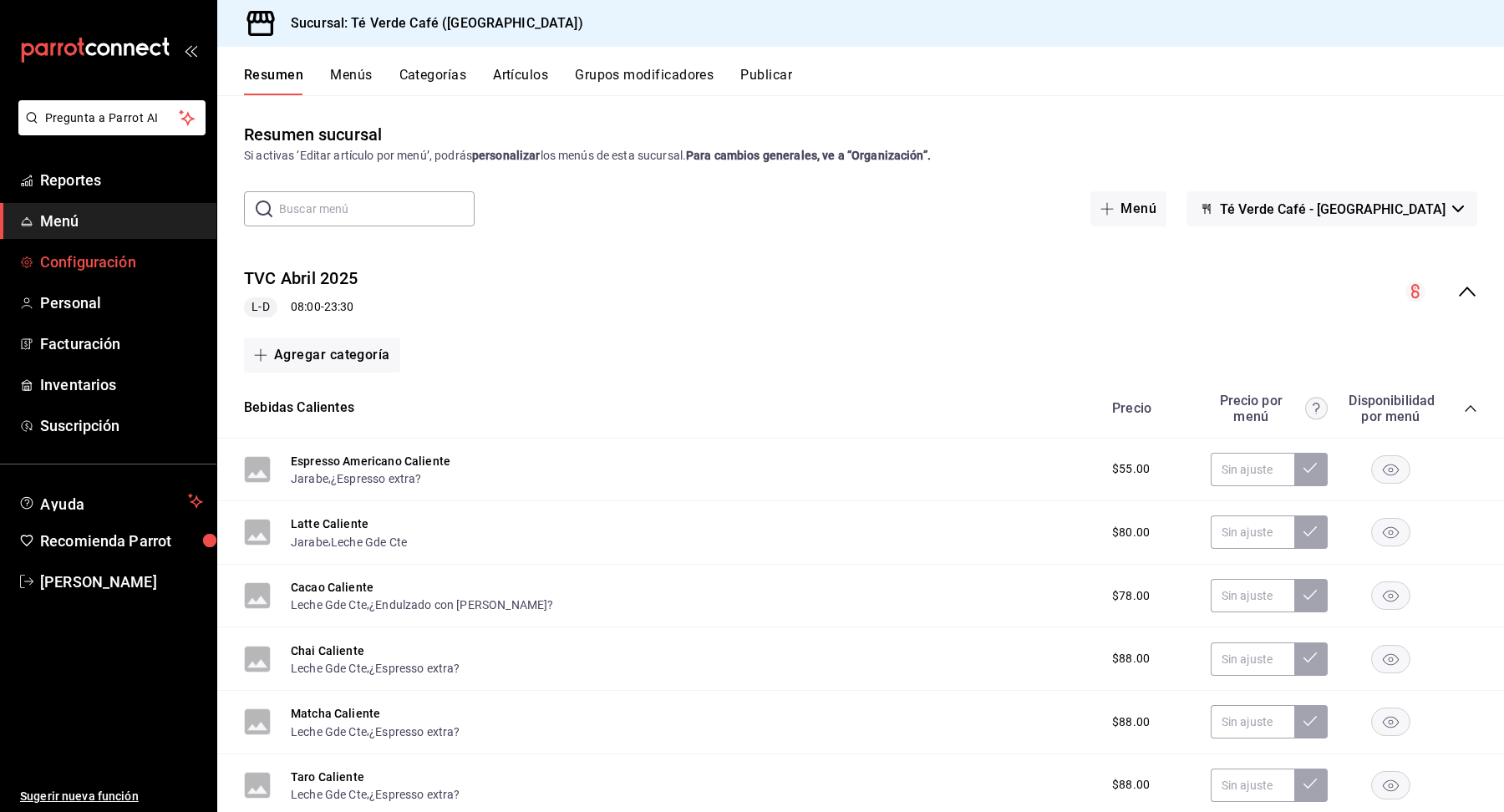
click at [82, 267] on span "Configuración" at bounding box center [121, 262] width 163 height 23
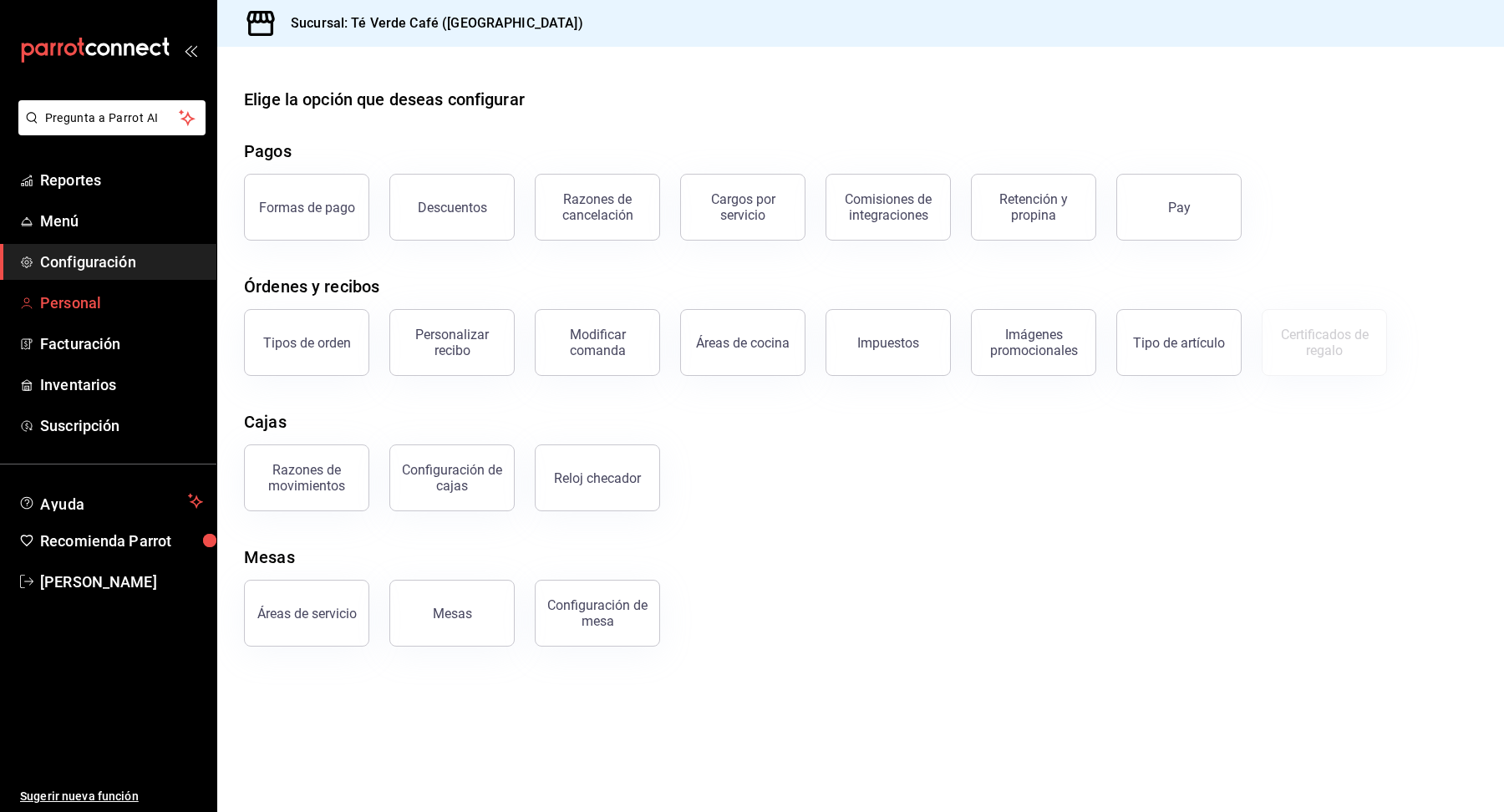
click at [76, 305] on span "Personal" at bounding box center [121, 302] width 163 height 23
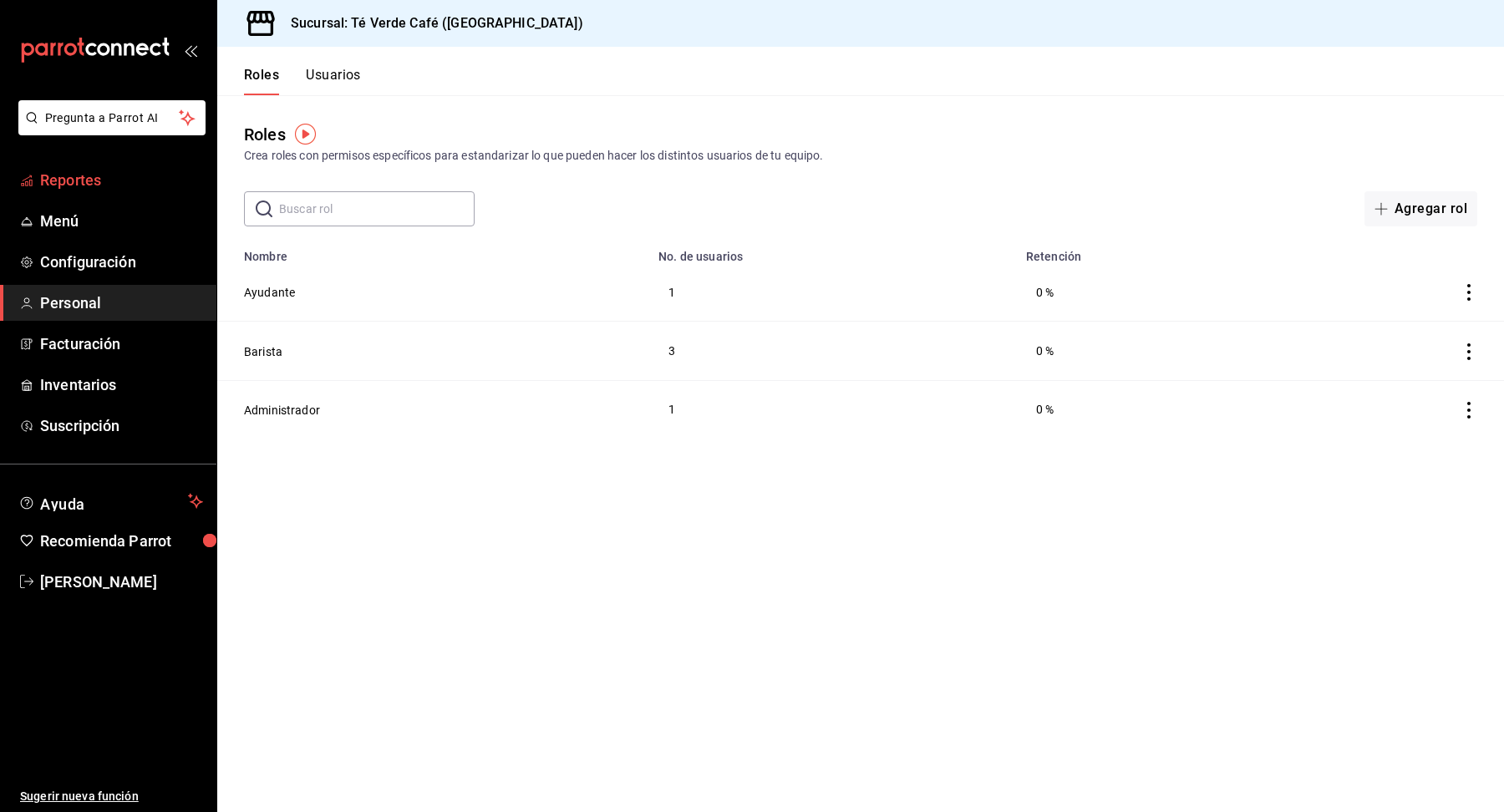
click at [66, 188] on span "Reportes" at bounding box center [121, 180] width 163 height 23
